Goal: Task Accomplishment & Management: Use online tool/utility

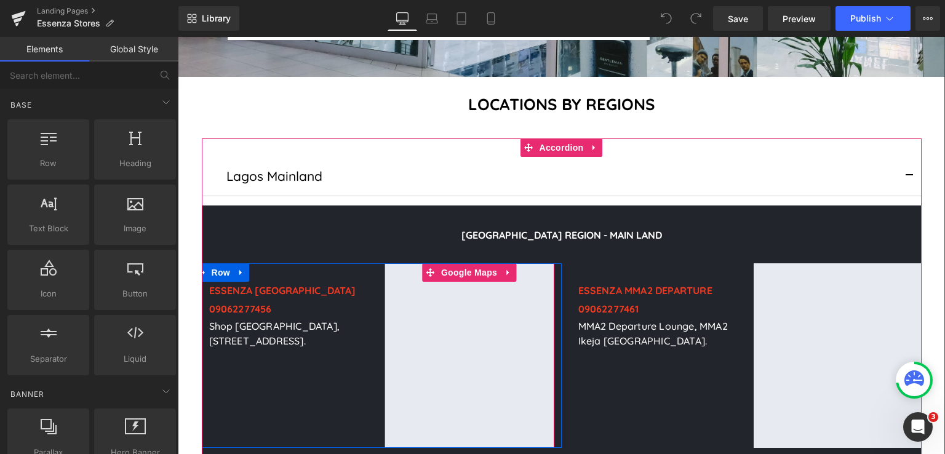
scroll to position [431, 0]
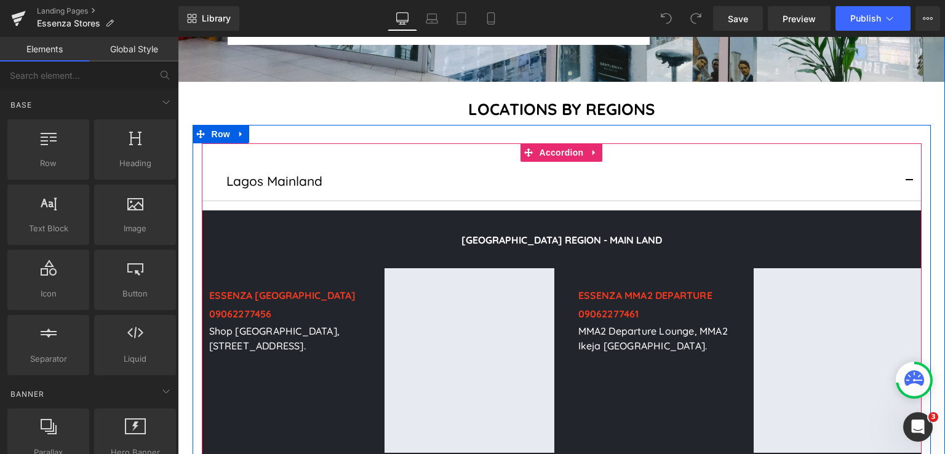
click at [903, 162] on button "button" at bounding box center [909, 181] width 25 height 39
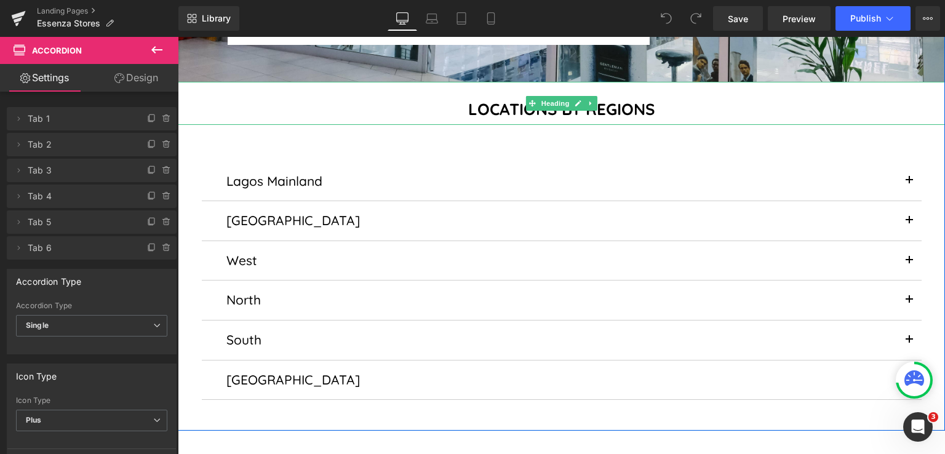
drag, startPoint x: 869, startPoint y: 69, endPoint x: 417, endPoint y: 316, distance: 514.9
click at [869, 82] on div "LOCATIONS BY REGIONS" at bounding box center [561, 103] width 767 height 43
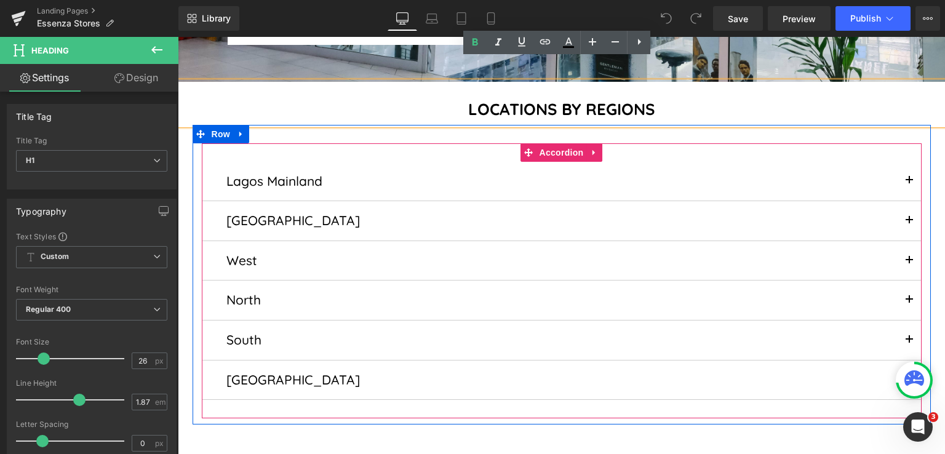
click at [549, 168] on div "Lagos Mainland Text Block" at bounding box center [562, 182] width 720 height 40
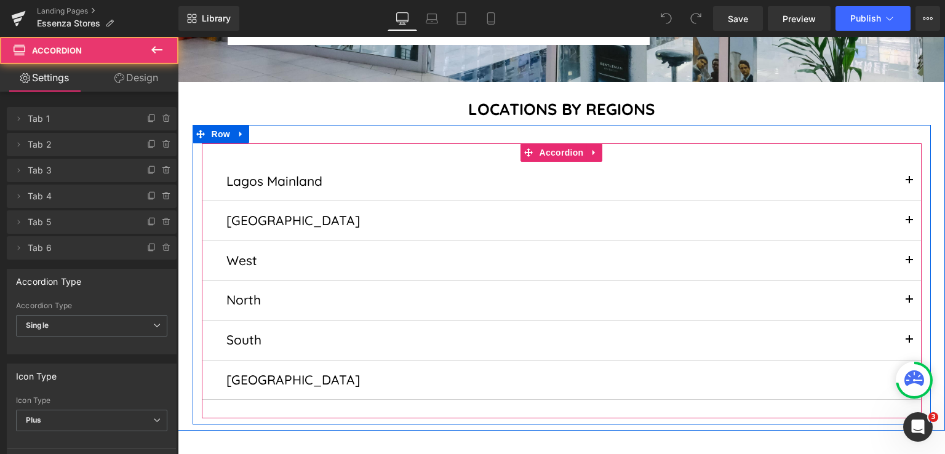
click at [905, 162] on button "button" at bounding box center [909, 181] width 25 height 39
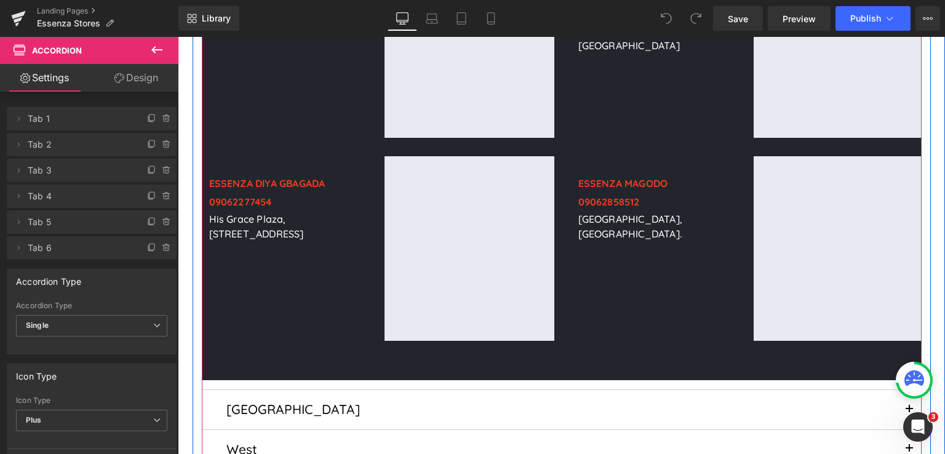
scroll to position [1538, 0]
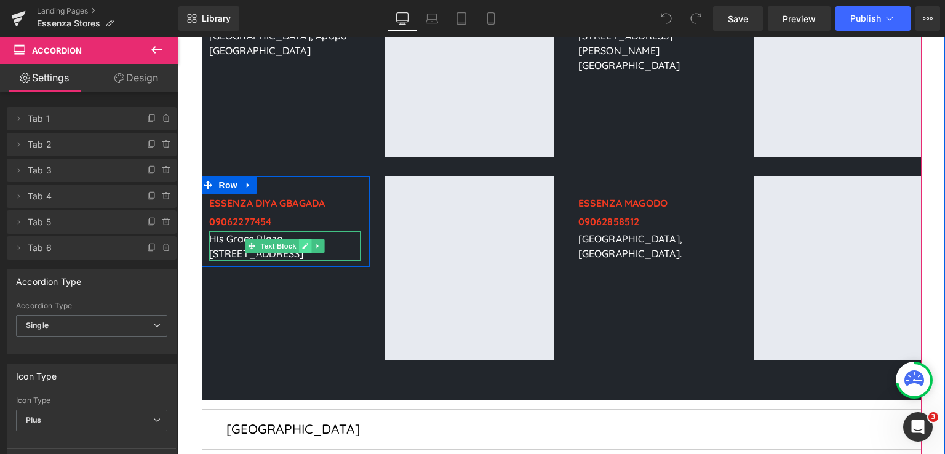
click at [301, 242] on icon at bounding box center [304, 245] width 7 height 7
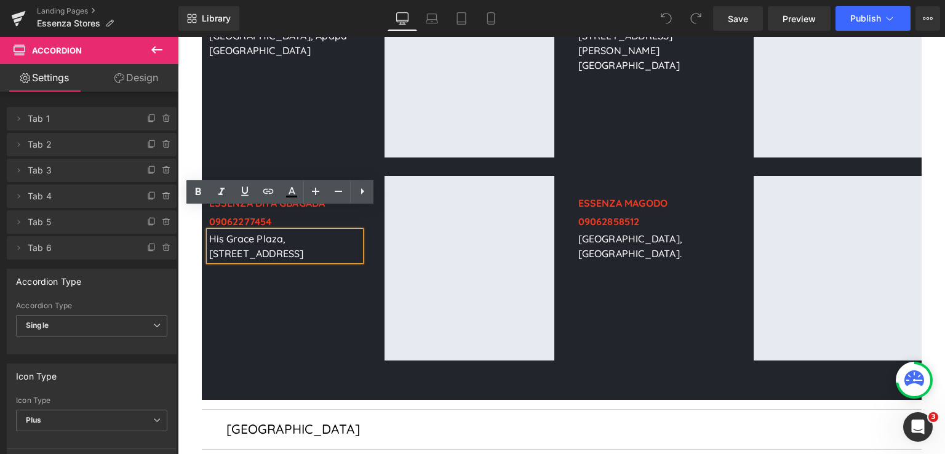
click at [247, 231] on p "His Grace Plaza, [STREET_ADDRESS]" at bounding box center [284, 246] width 151 height 30
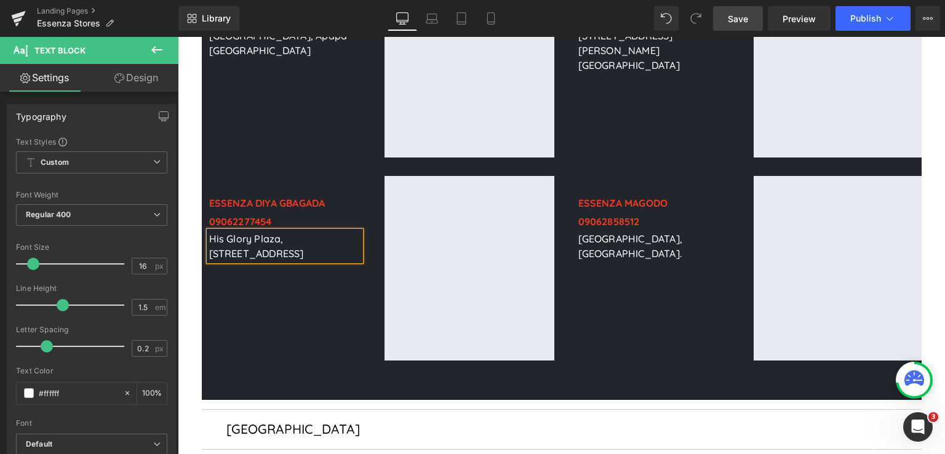
click at [723, 20] on link "Save" at bounding box center [738, 18] width 50 height 25
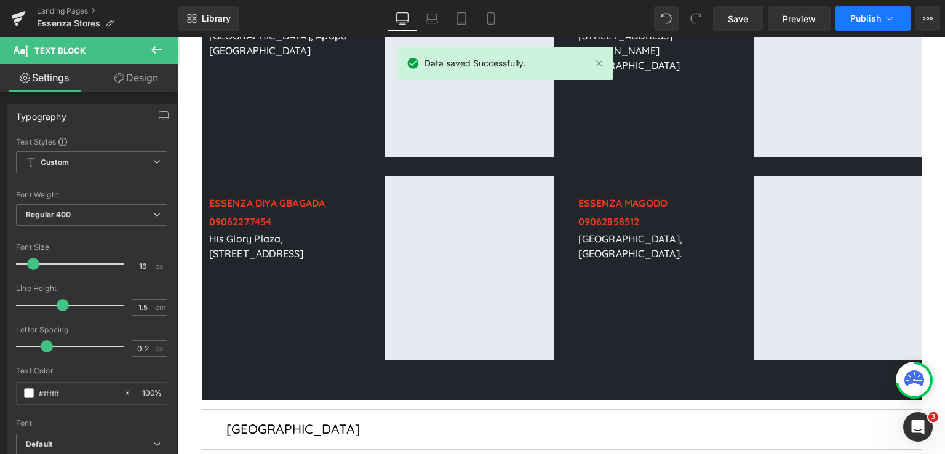
click at [862, 24] on button "Publish" at bounding box center [872, 18] width 75 height 25
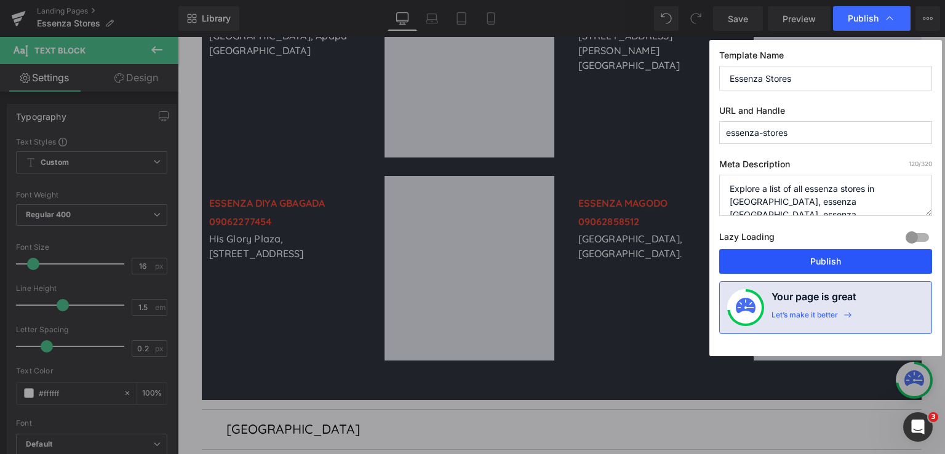
click at [816, 255] on button "Publish" at bounding box center [825, 261] width 213 height 25
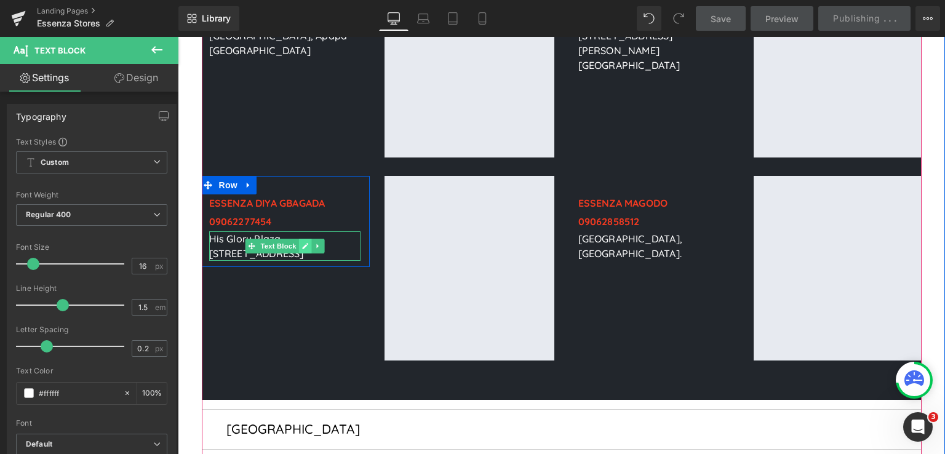
click at [303, 243] on icon at bounding box center [305, 246] width 6 height 6
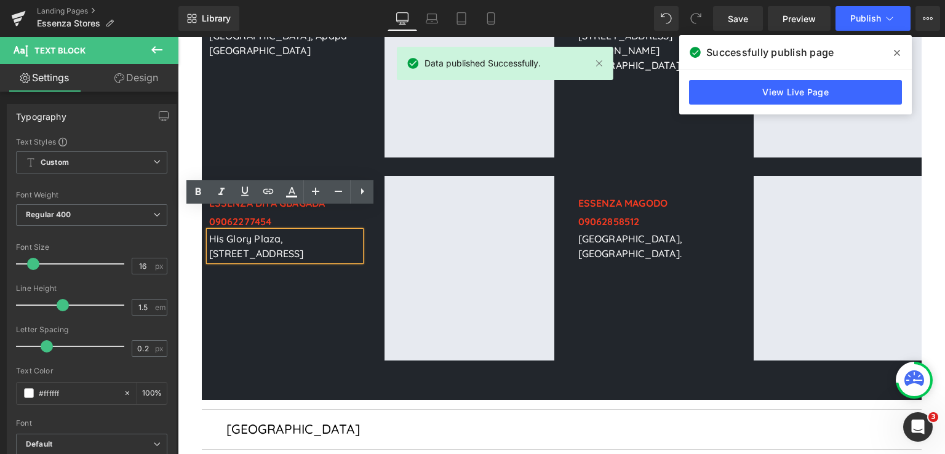
click at [282, 333] on div "ESSENZA DIYA GBAGADA Heading 09062277454 Heading [GEOGRAPHIC_DATA][STREET_ADDRE…" at bounding box center [285, 268] width 185 height 185
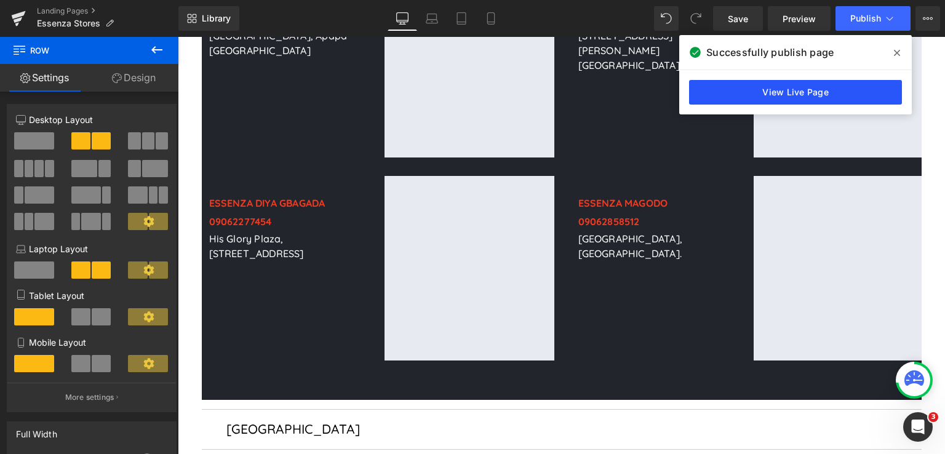
click at [854, 89] on link "View Live Page" at bounding box center [795, 92] width 213 height 25
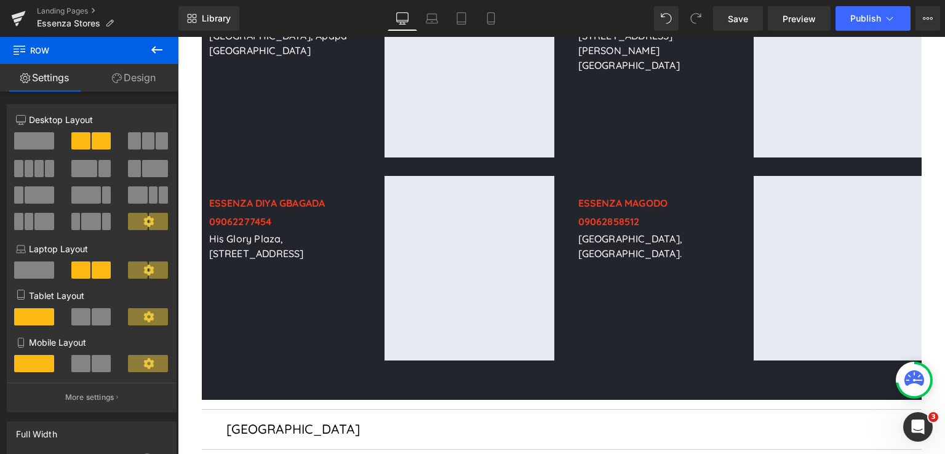
click at [69, 4] on div "Landing Pages Essenza Stores" at bounding box center [89, 18] width 178 height 37
click at [73, 15] on link "Landing Pages" at bounding box center [107, 11] width 141 height 10
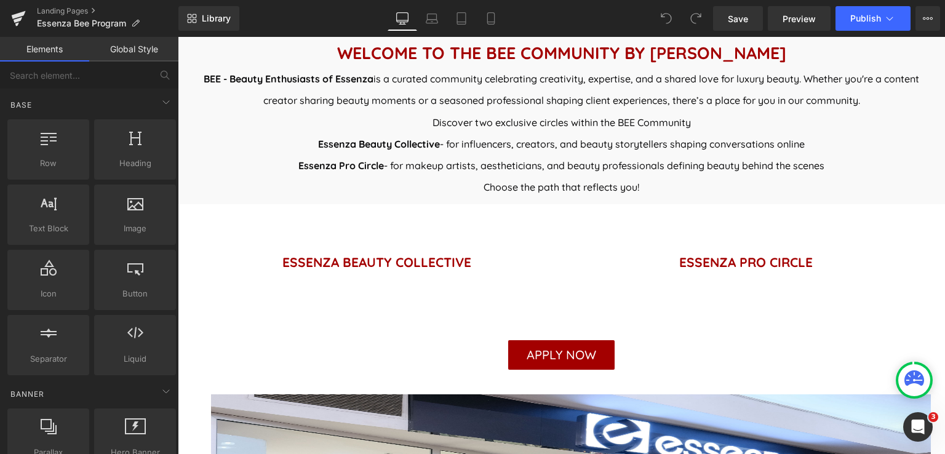
scroll to position [369, 0]
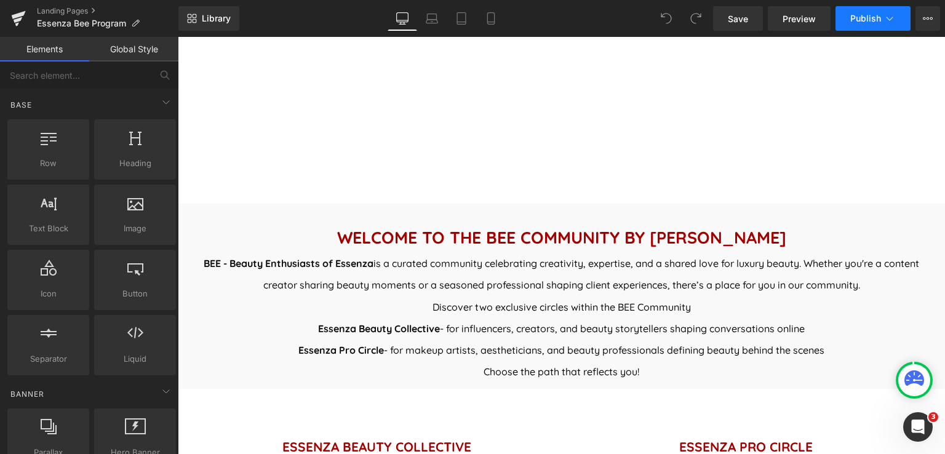
click at [884, 21] on icon at bounding box center [889, 18] width 12 height 12
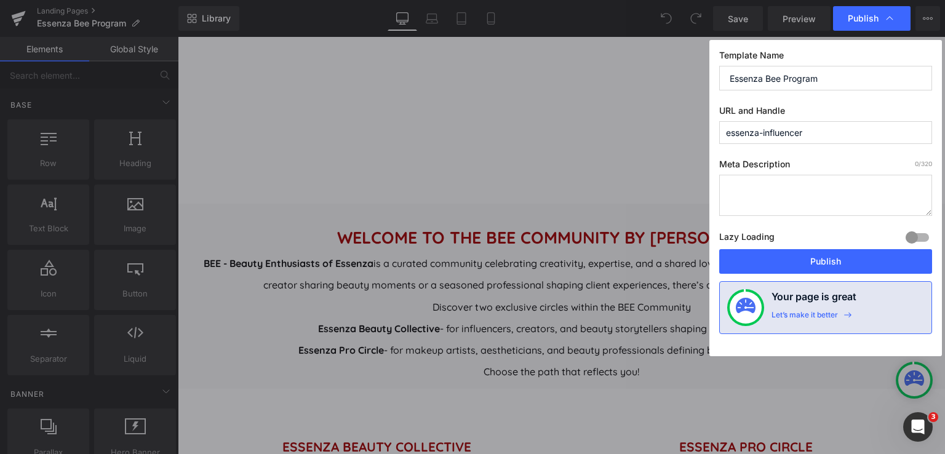
click at [841, 133] on input "essenza-influencer" at bounding box center [825, 132] width 213 height 23
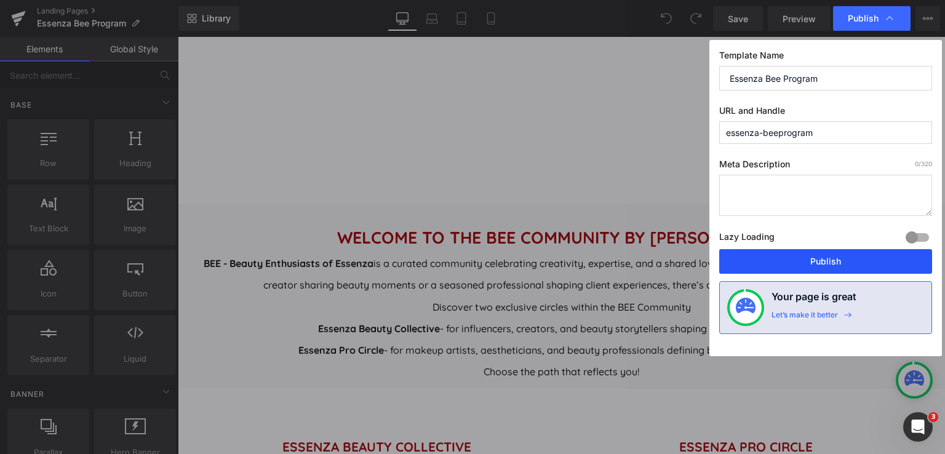
type input "essenza-beeprogram"
click at [836, 266] on button "Publish" at bounding box center [825, 261] width 213 height 25
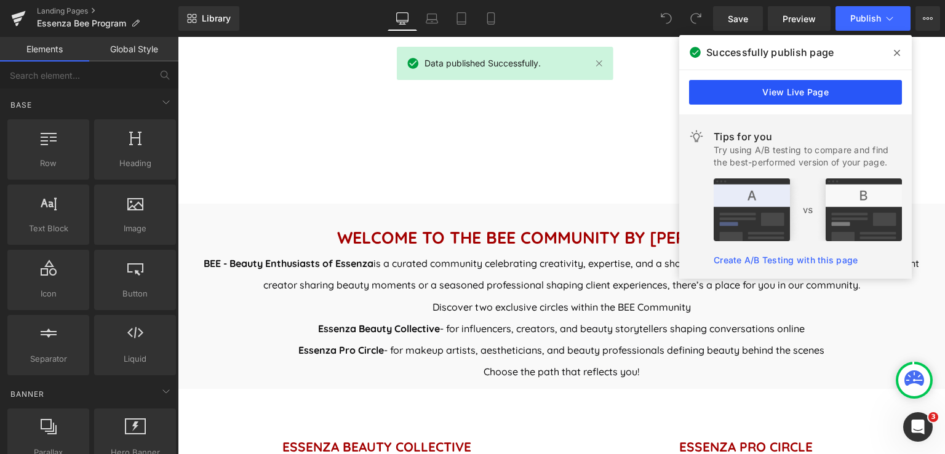
click at [852, 89] on link "View Live Page" at bounding box center [795, 92] width 213 height 25
